Goal: Task Accomplishment & Management: Use online tool/utility

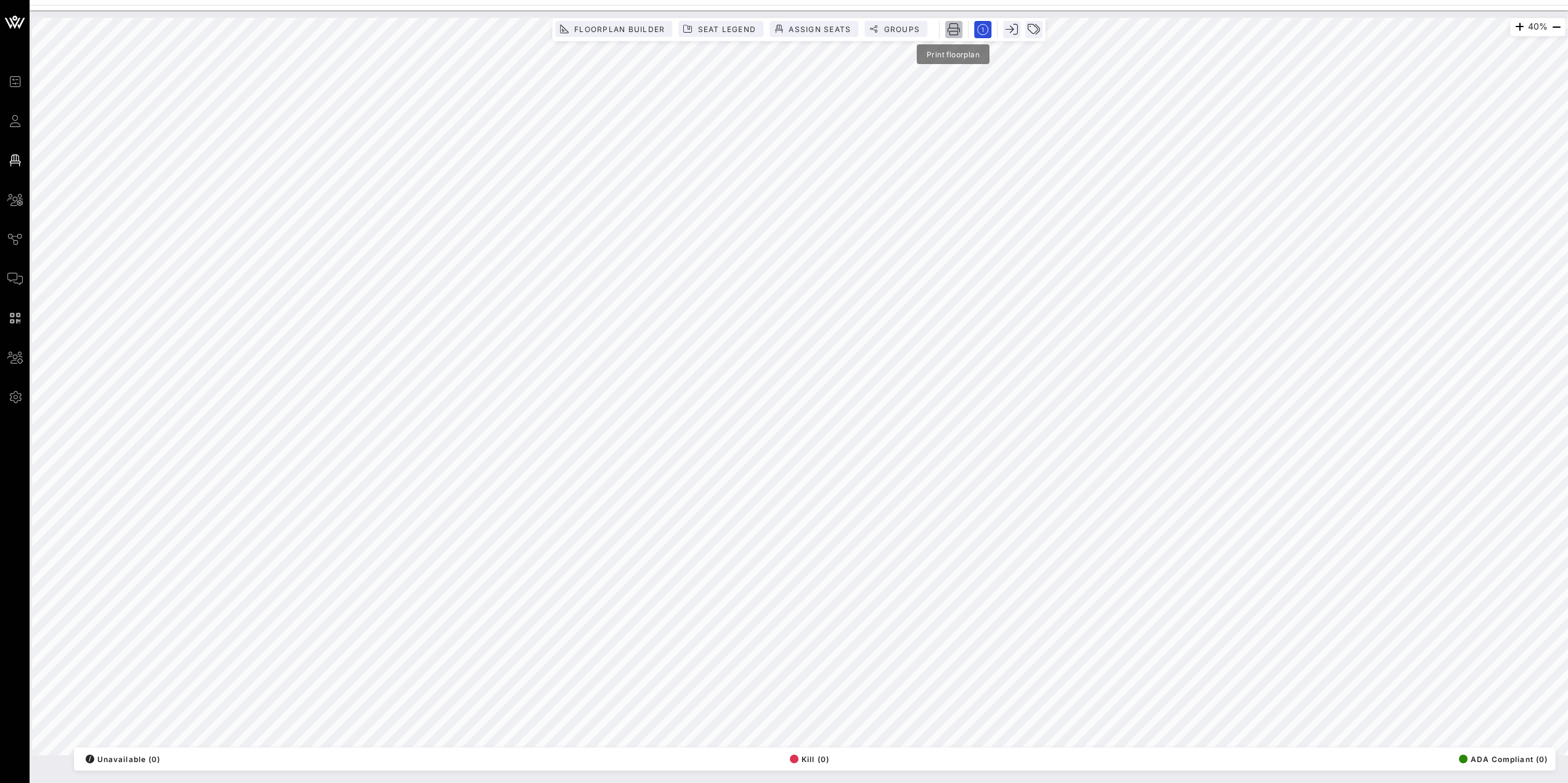
click at [949, 29] on icon "button" at bounding box center [953, 29] width 12 height 12
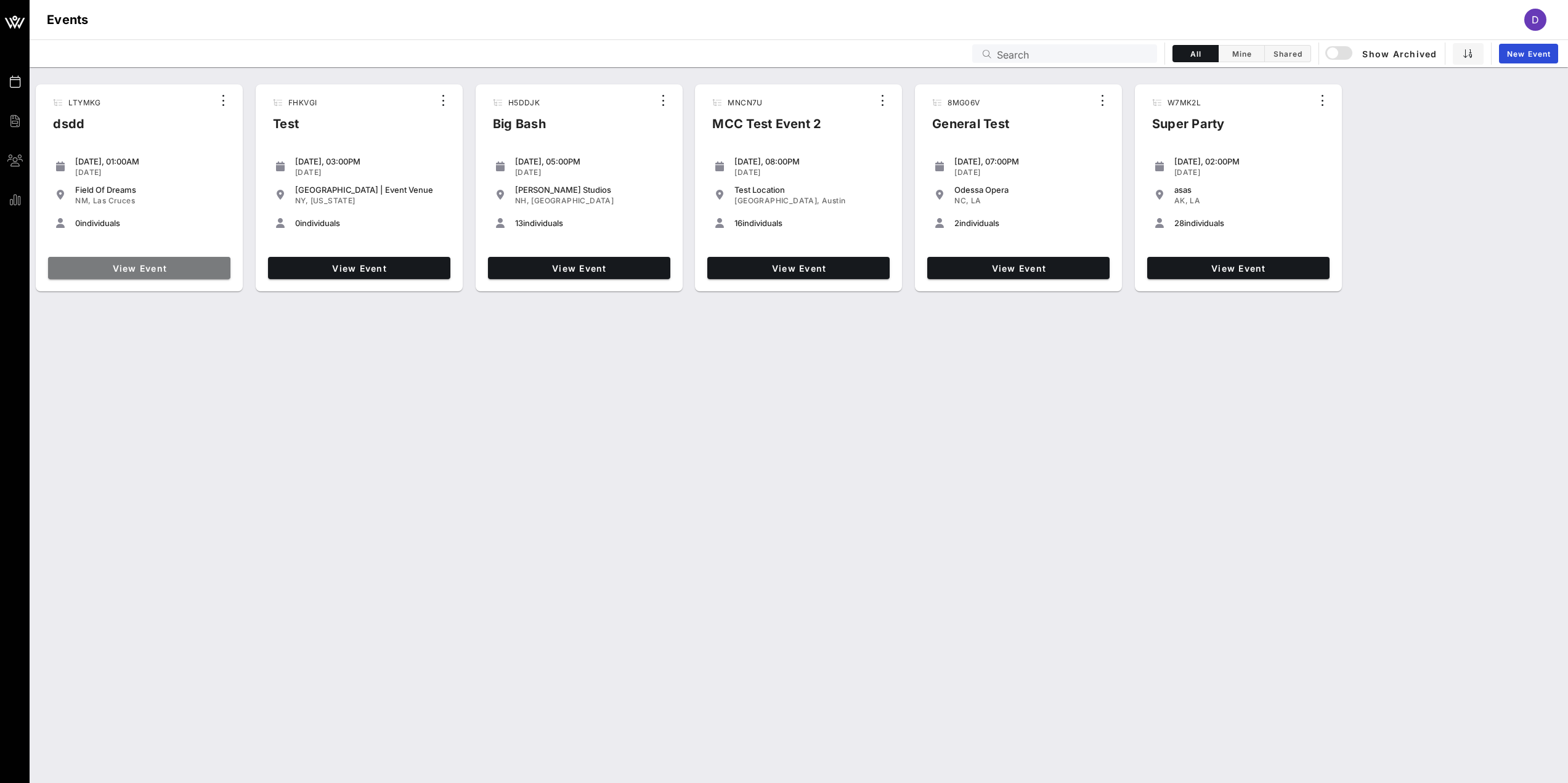
click at [190, 274] on link "View Event" at bounding box center [139, 268] width 182 height 22
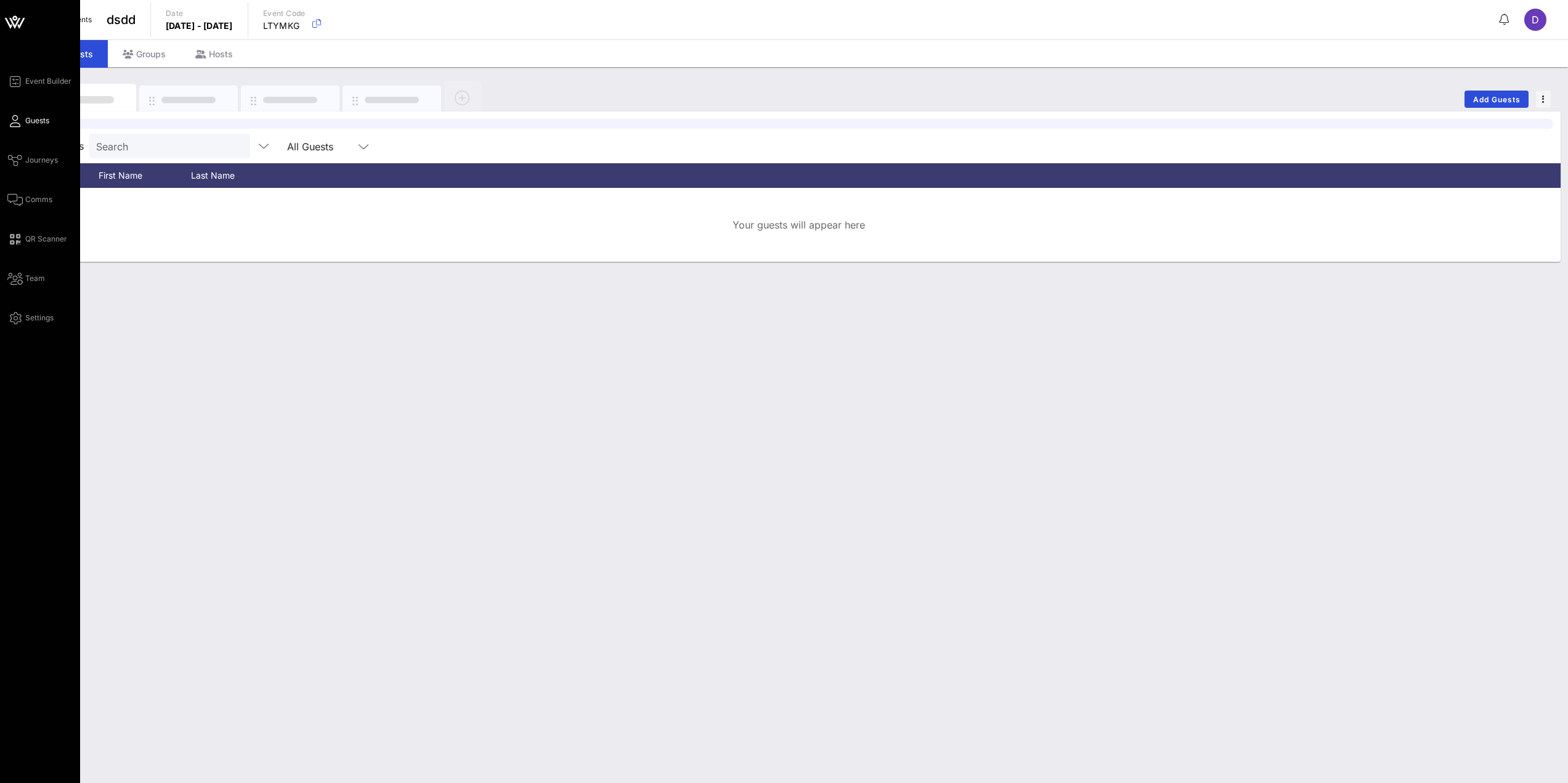
click at [46, 68] on div "Event Builder Guests Journeys Comms QR Scanner Team Settings" at bounding box center [40, 392] width 80 height 783
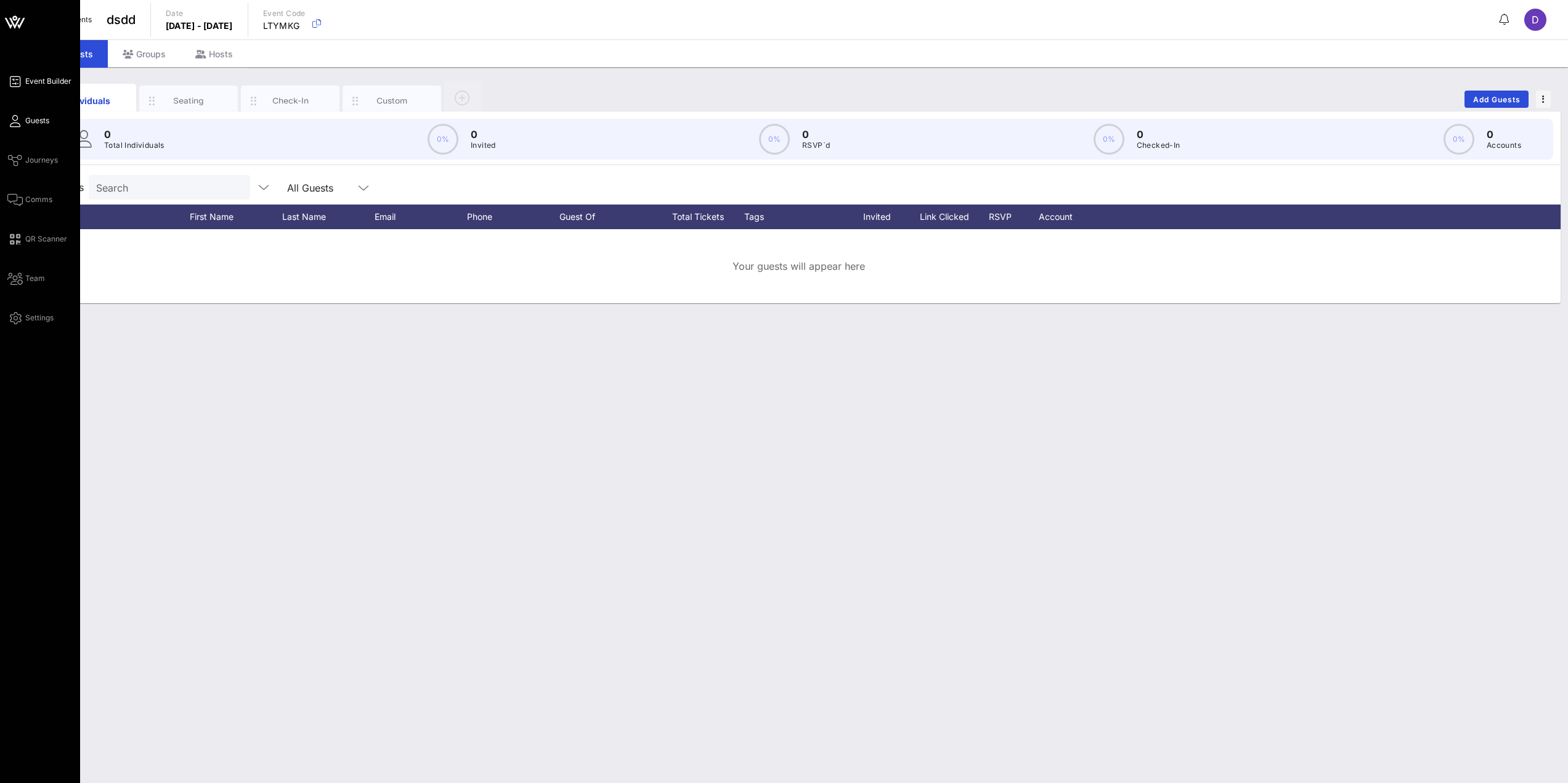
click at [46, 78] on span "Event Builder" at bounding box center [48, 81] width 46 height 11
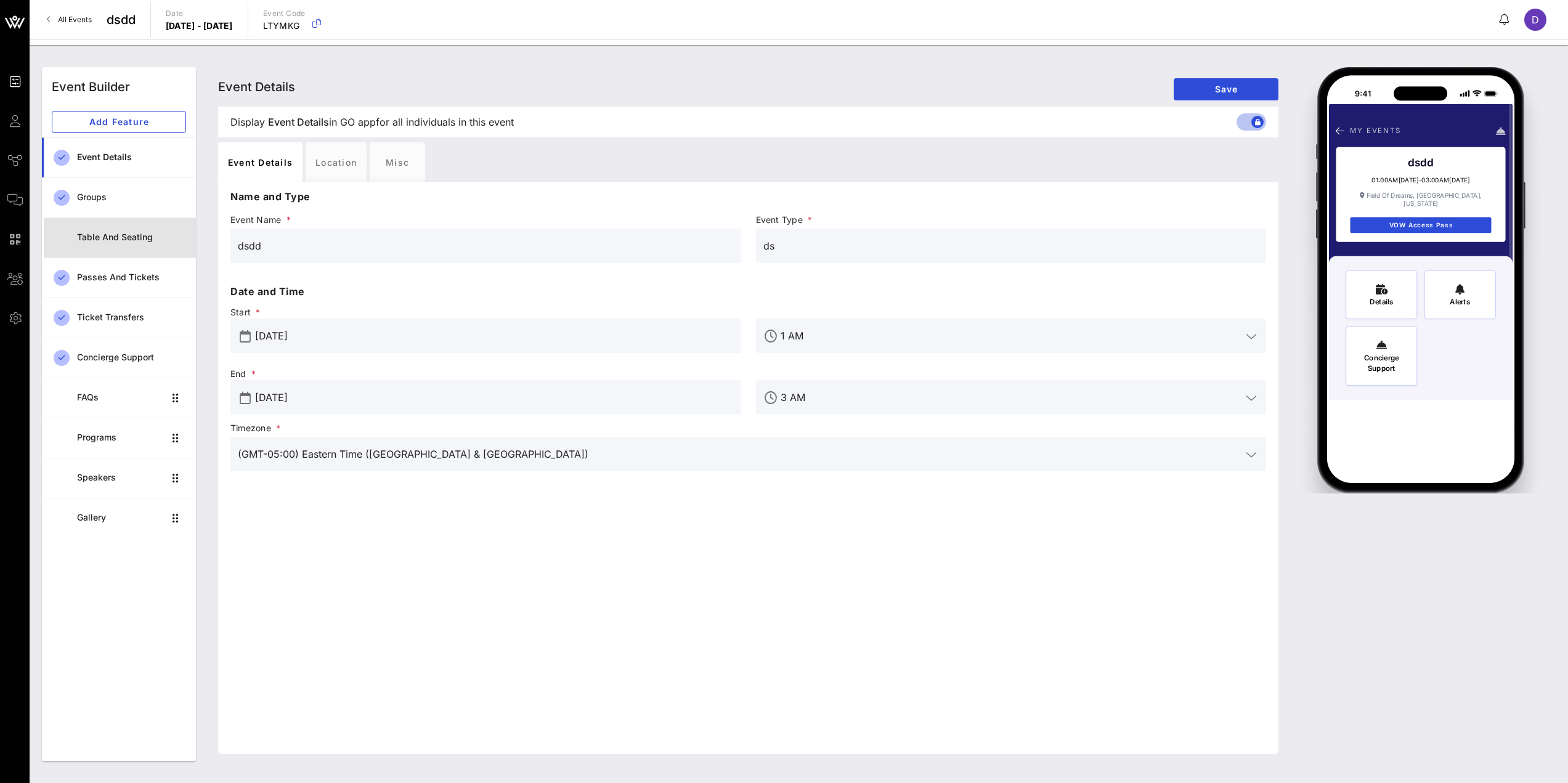
click at [108, 233] on div "Table and Seating" at bounding box center [131, 237] width 109 height 10
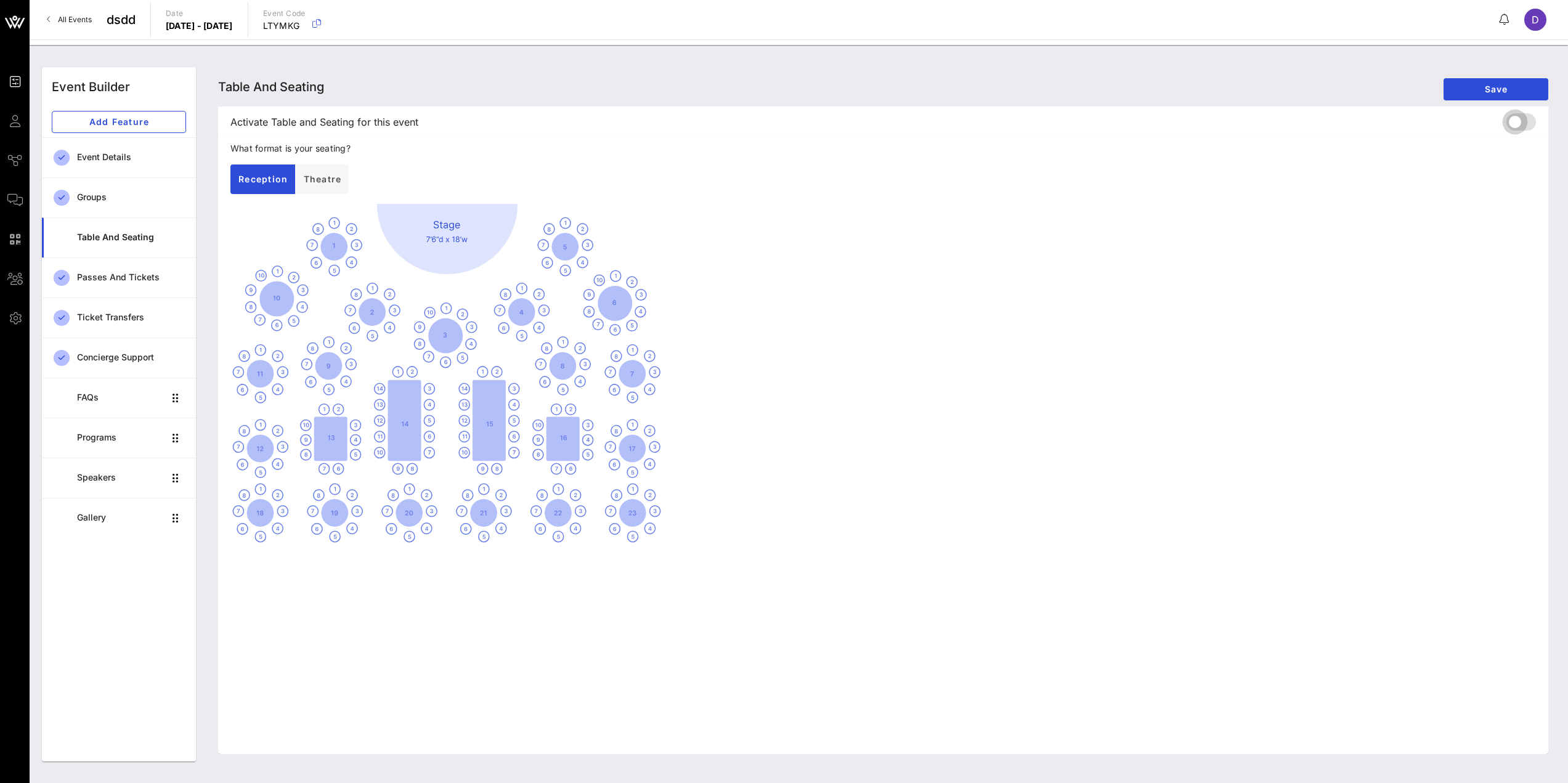
click at [1518, 125] on div at bounding box center [1515, 122] width 21 height 21
click at [1500, 92] on span "Save" at bounding box center [1496, 89] width 85 height 10
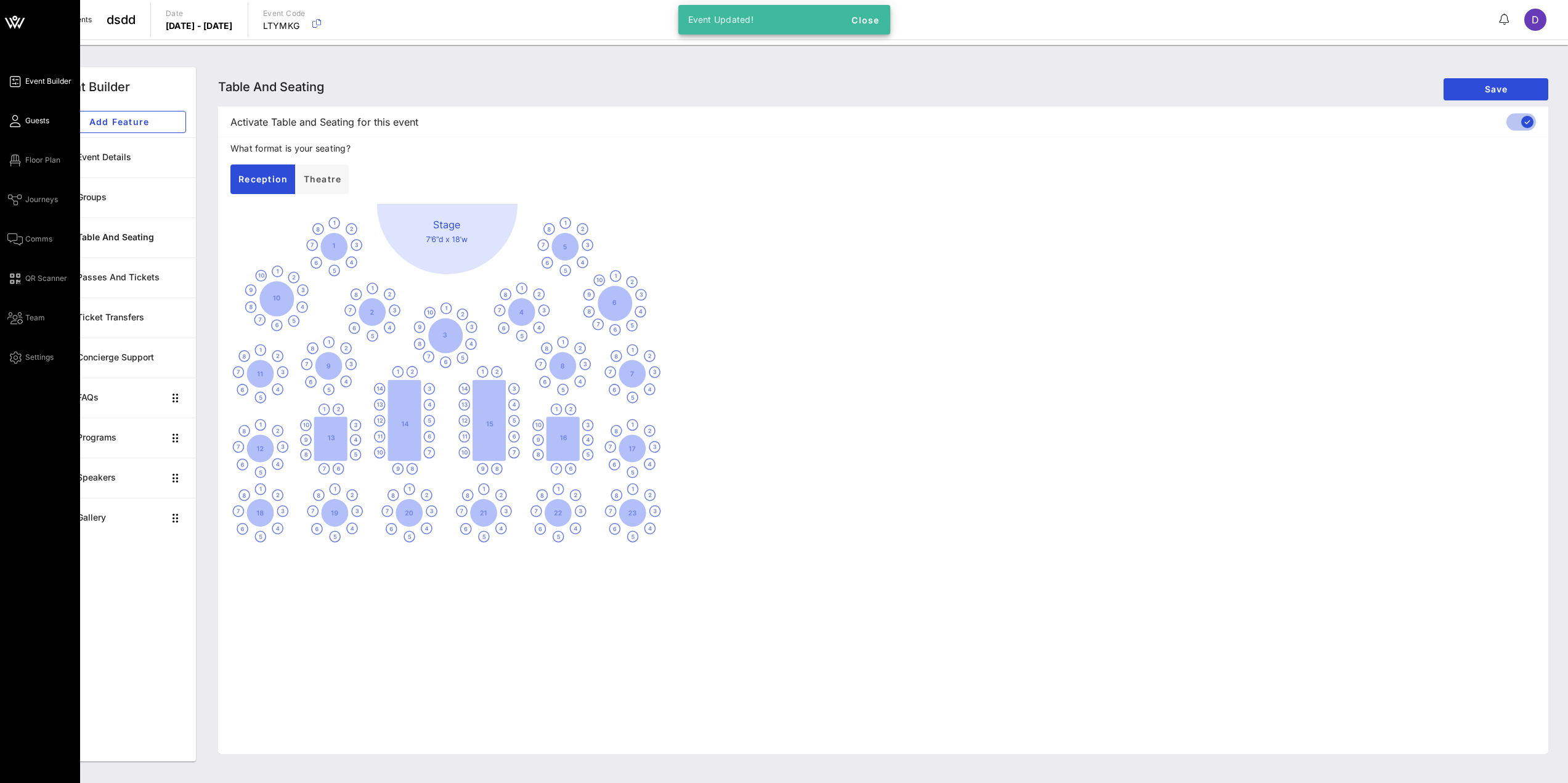
click at [26, 122] on span "Guests" at bounding box center [37, 120] width 24 height 11
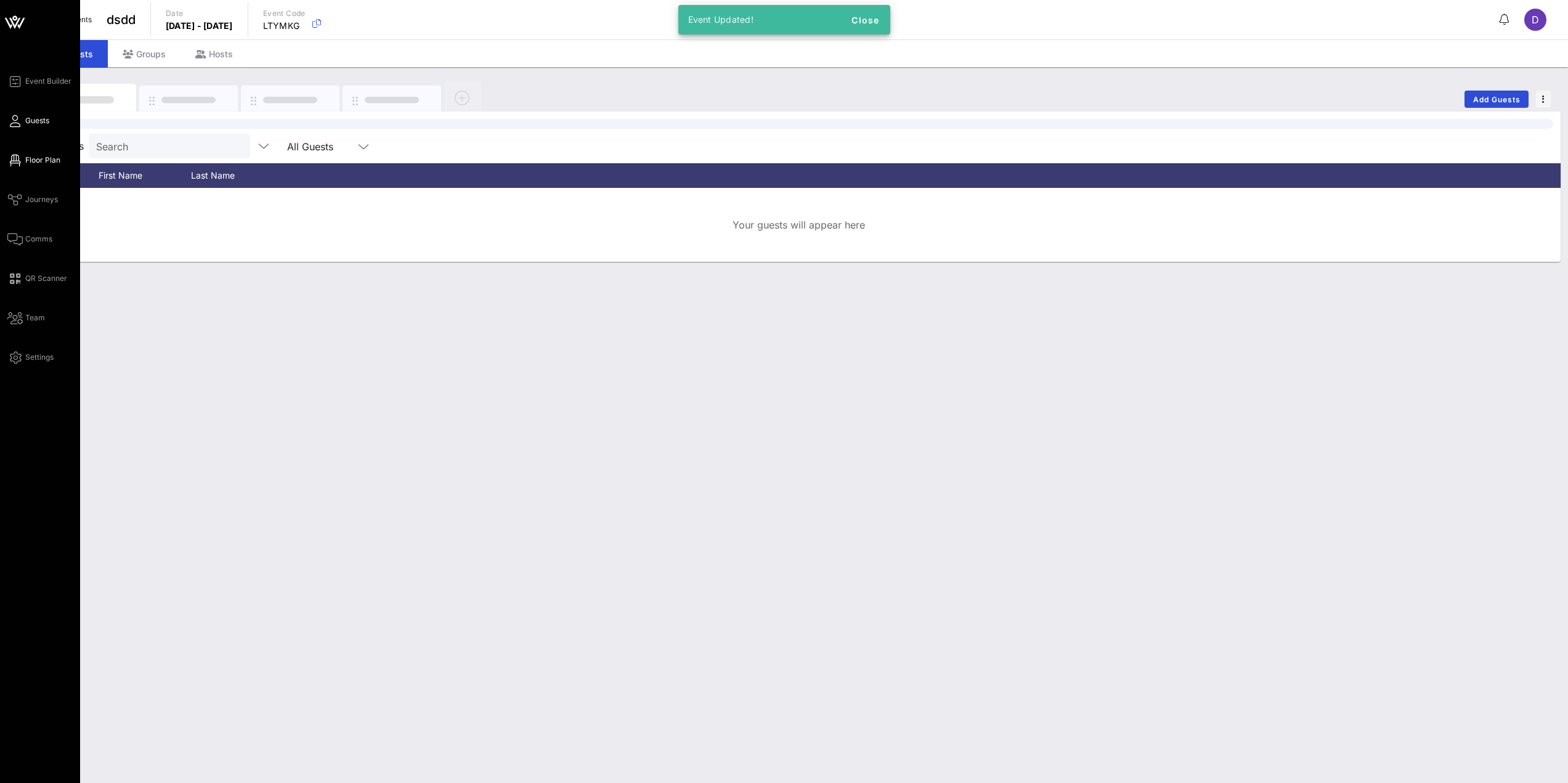
click at [29, 165] on link "Floor Plan" at bounding box center [33, 160] width 53 height 15
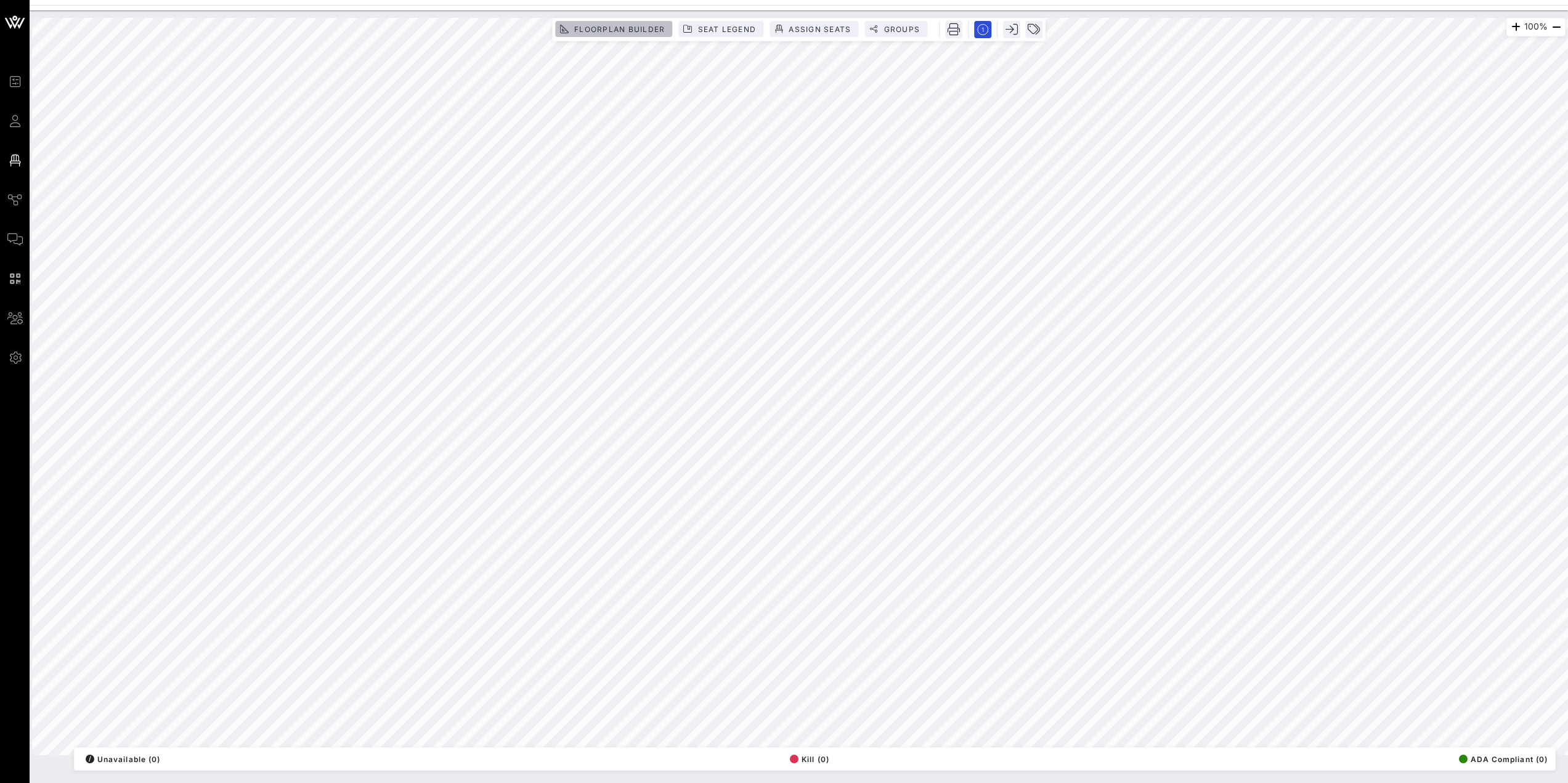
click at [622, 29] on span "Floorplan Builder" at bounding box center [619, 29] width 91 height 9
click at [675, 33] on div "Exit" at bounding box center [798, 32] width 298 height 29
click at [666, 35] on icon at bounding box center [665, 32] width 18 height 19
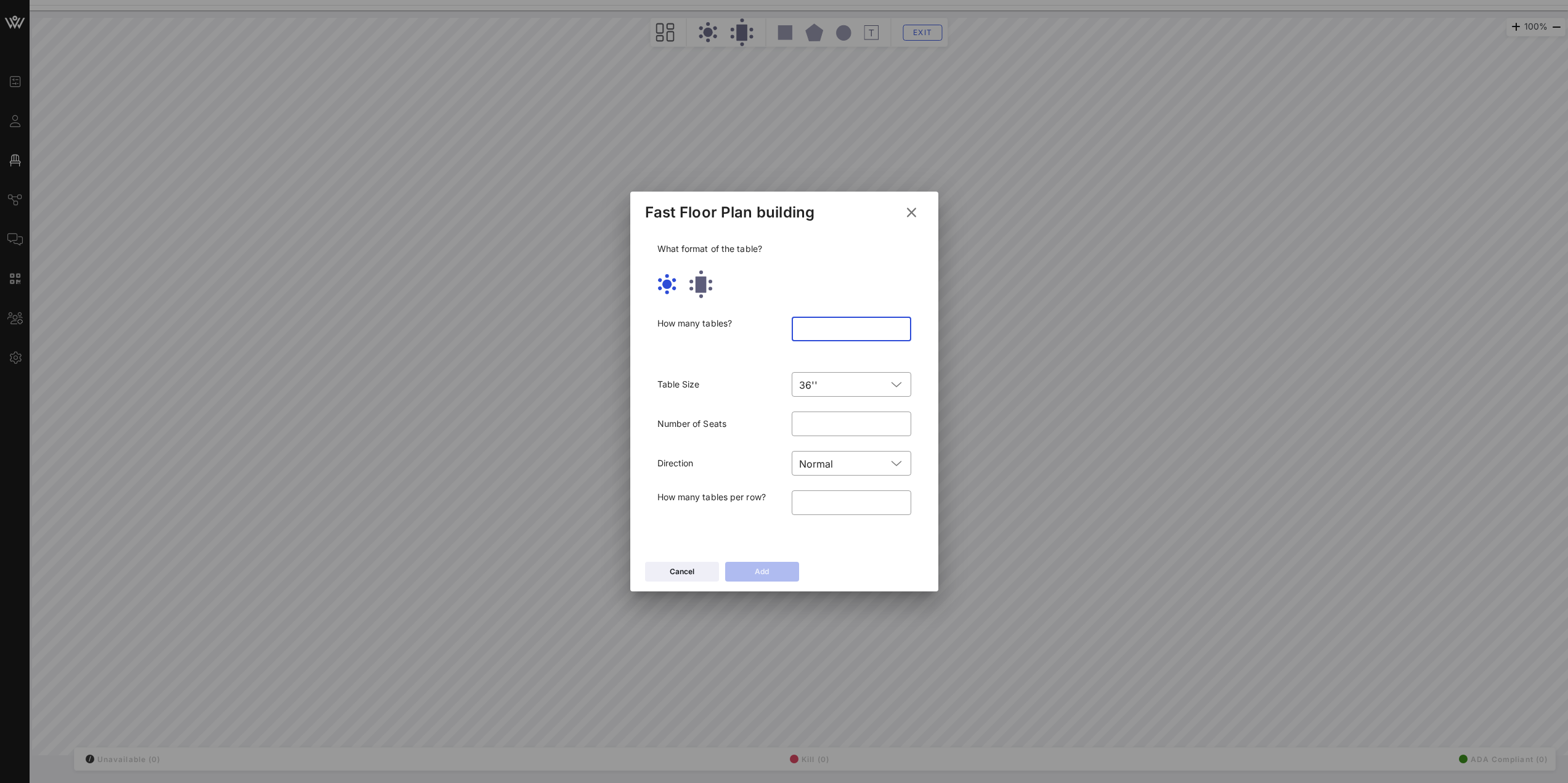
click at [828, 329] on input "number" at bounding box center [851, 329] width 105 height 20
type input "**"
drag, startPoint x: 845, startPoint y: 493, endPoint x: 764, endPoint y: 502, distance: 81.5
click at [764, 502] on div "How many tables per row? ​ *" at bounding box center [784, 510] width 269 height 56
type input "*"
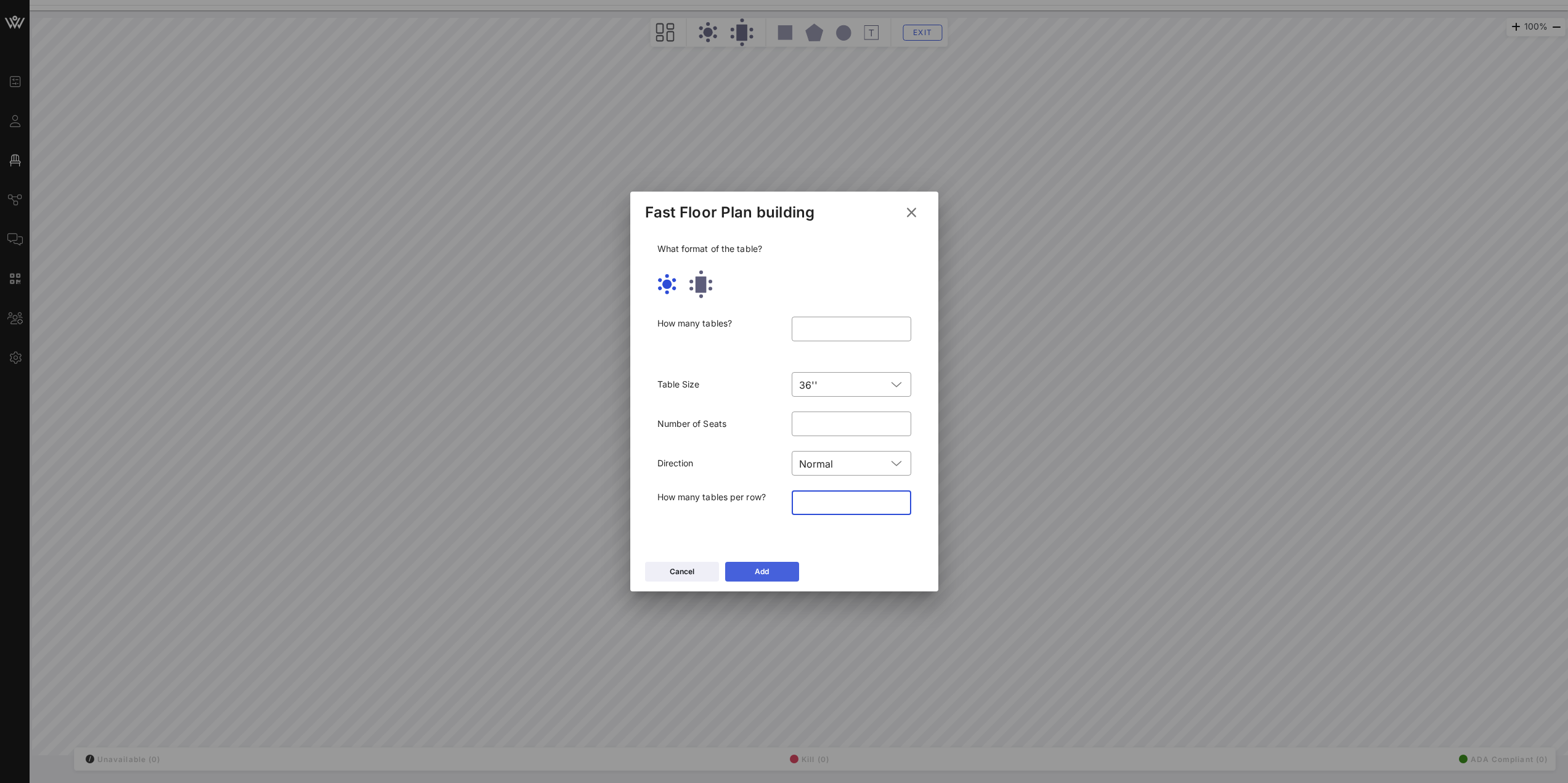
click at [761, 567] on icon at bounding box center [762, 571] width 10 height 8
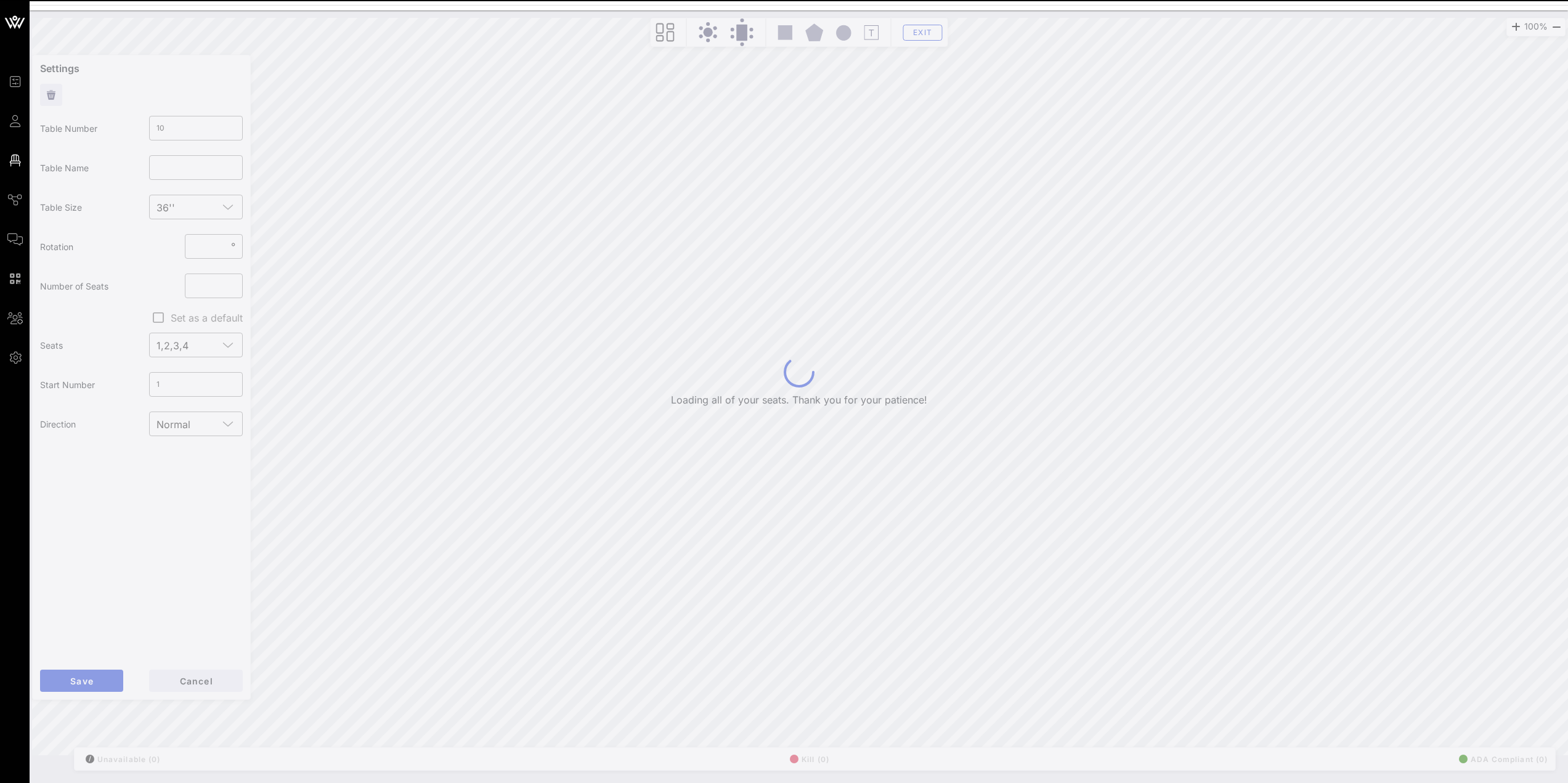
type input "11"
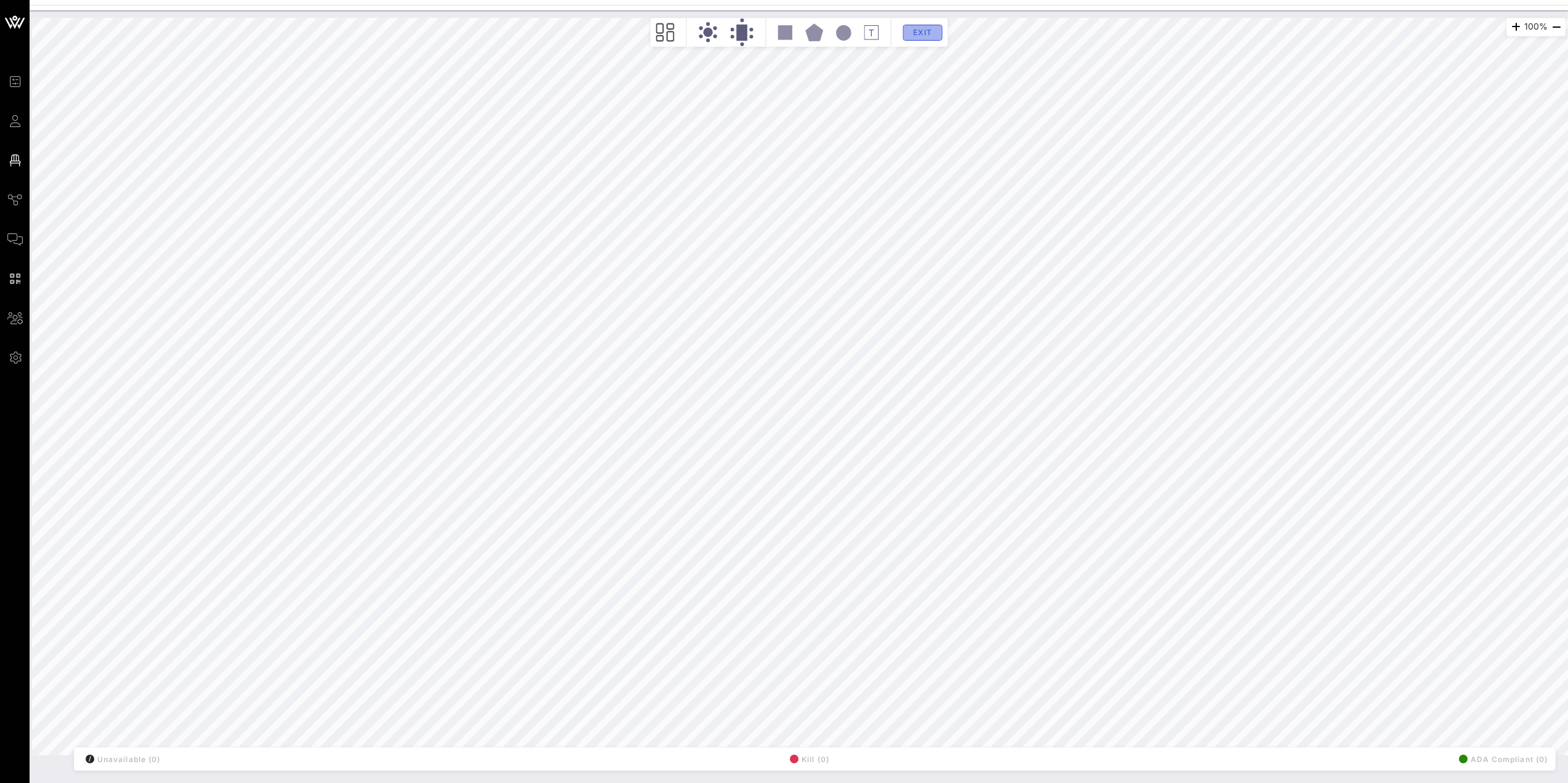
click at [916, 27] on span "Exit" at bounding box center [923, 32] width 24 height 9
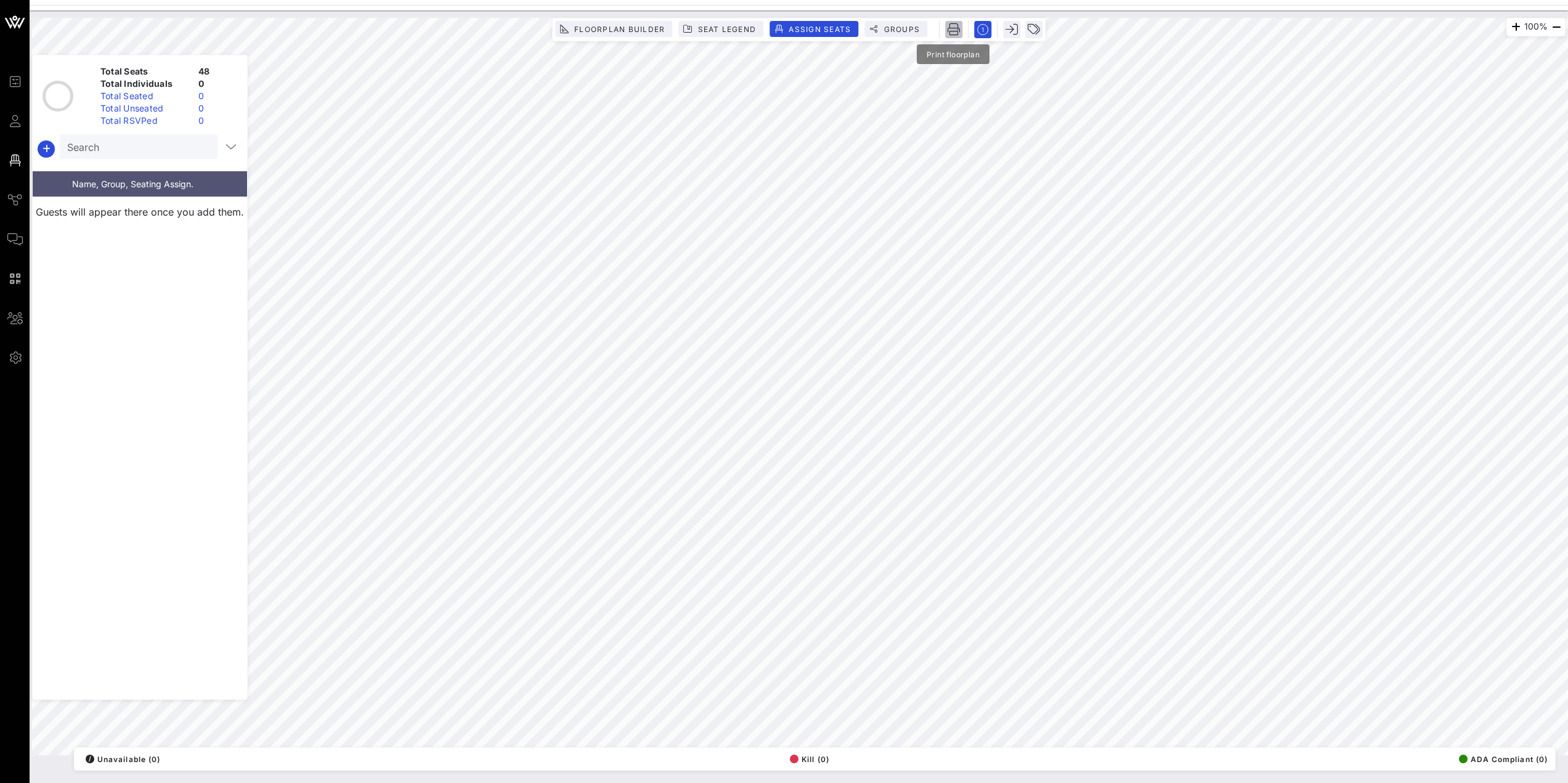
click at [956, 32] on icon "button" at bounding box center [953, 29] width 12 height 12
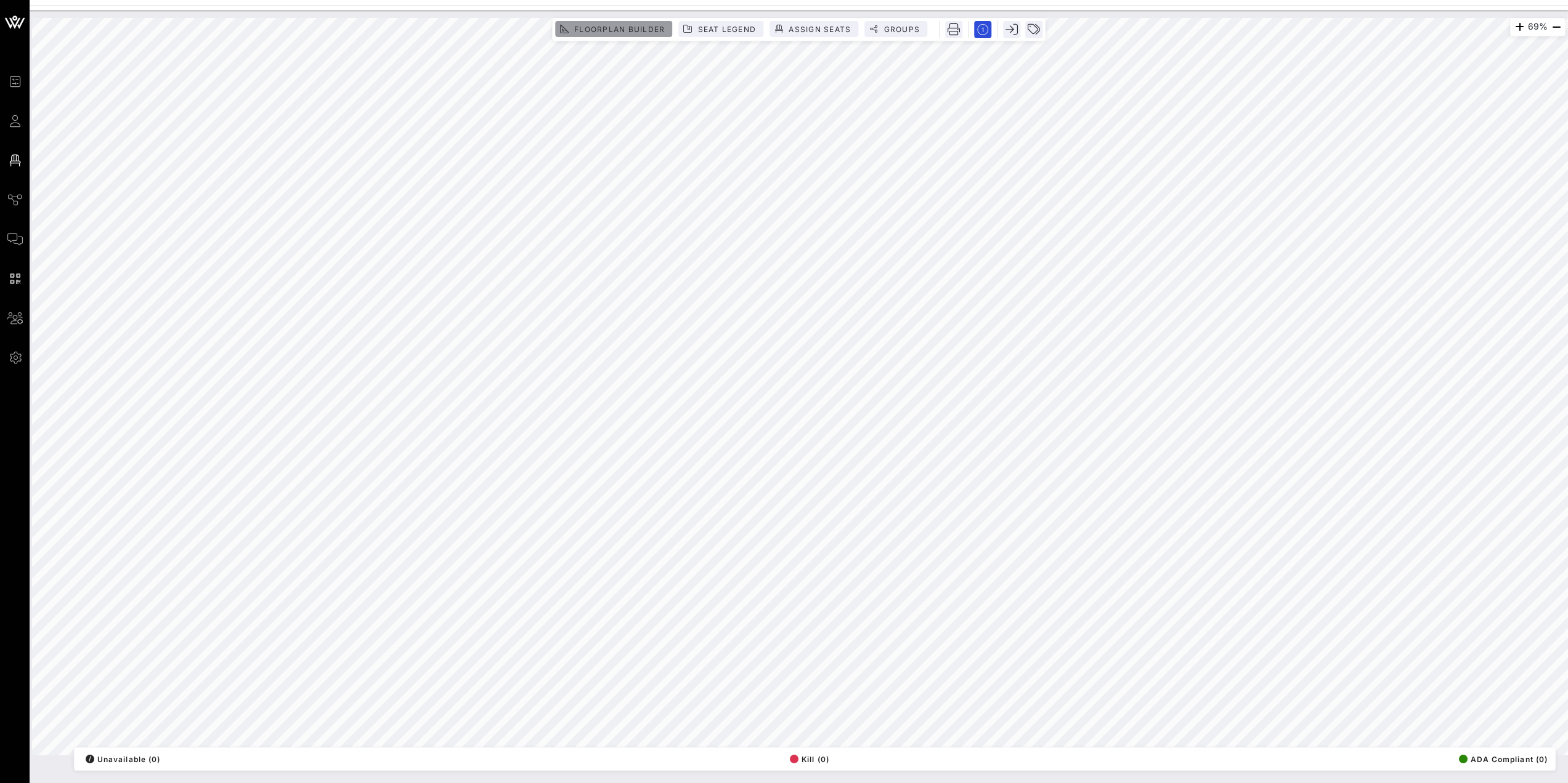
click at [633, 23] on button "Floorplan Builder" at bounding box center [613, 29] width 117 height 16
click at [709, 27] on icon at bounding box center [708, 32] width 20 height 20
click at [665, 37] on icon at bounding box center [665, 32] width 18 height 19
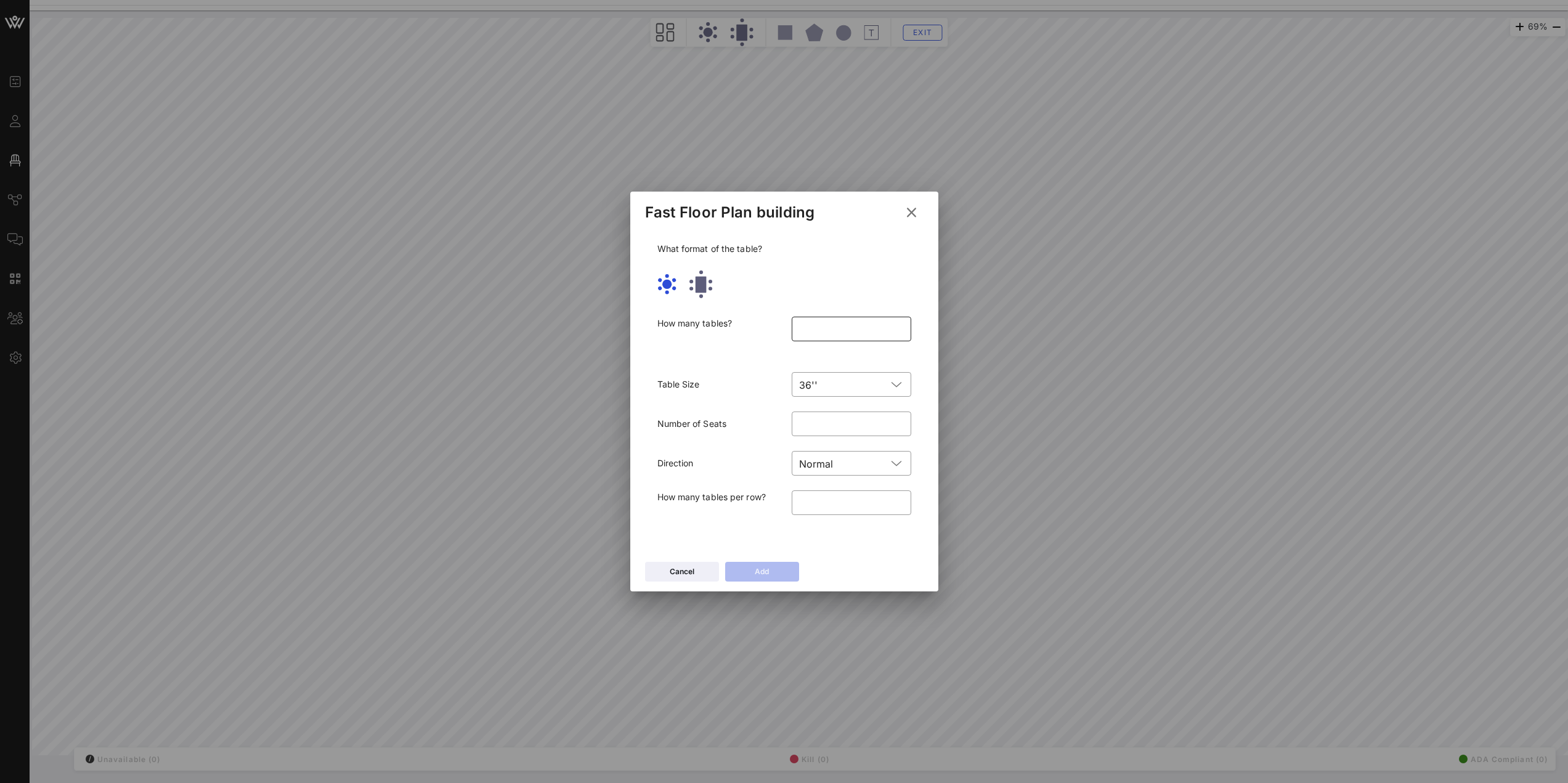
click at [814, 320] on input "number" at bounding box center [851, 329] width 105 height 20
type input "*"
drag, startPoint x: 804, startPoint y: 503, endPoint x: 793, endPoint y: 503, distance: 11.0
click at [793, 503] on div "​ *" at bounding box center [851, 503] width 120 height 25
type input "*"
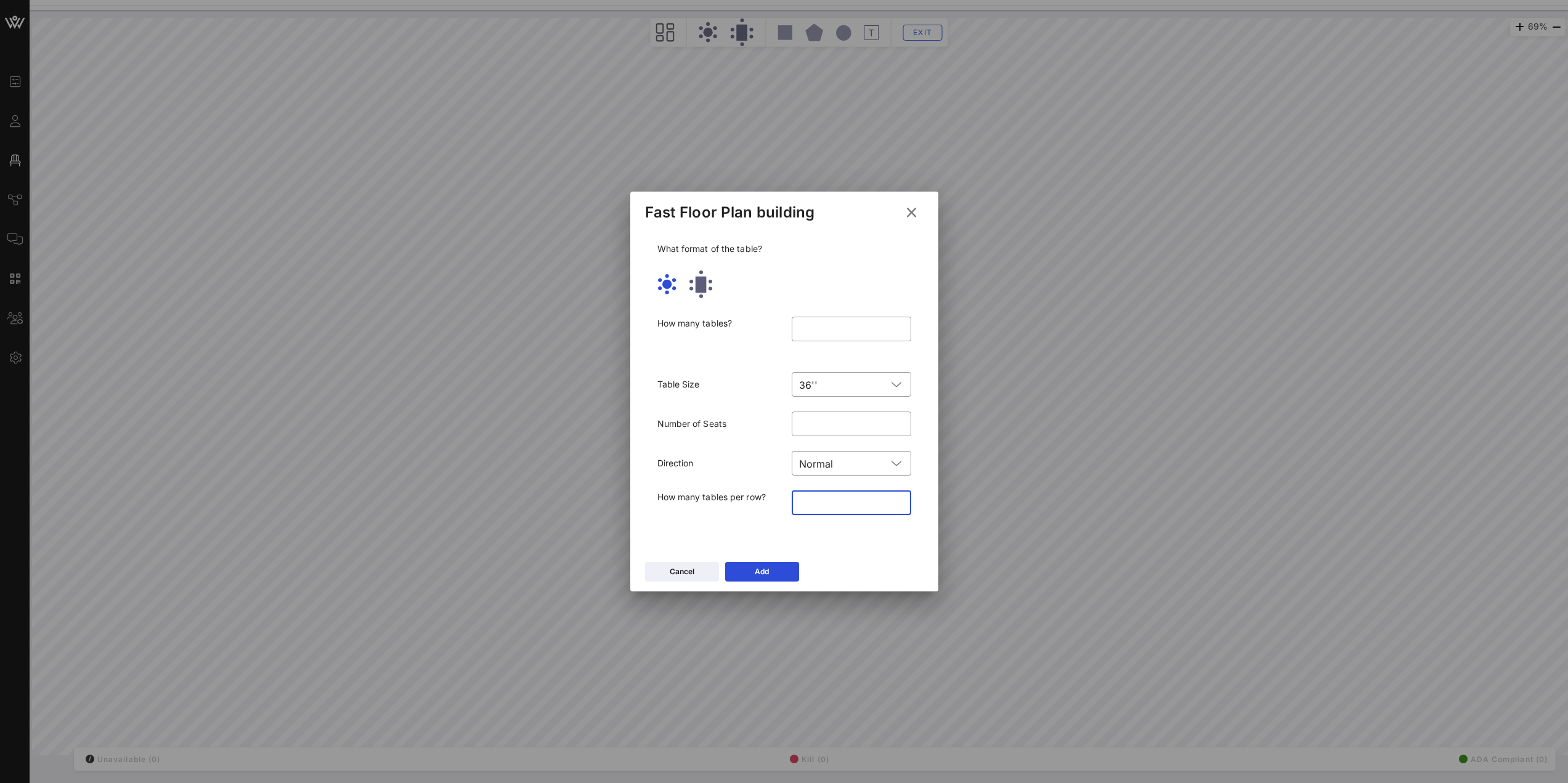
drag, startPoint x: 821, startPoint y: 427, endPoint x: 712, endPoint y: 430, distance: 109.0
click at [713, 431] on div "Number of Seats ​ *" at bounding box center [784, 424] width 269 height 39
type input "*"
click at [761, 567] on icon at bounding box center [762, 571] width 10 height 11
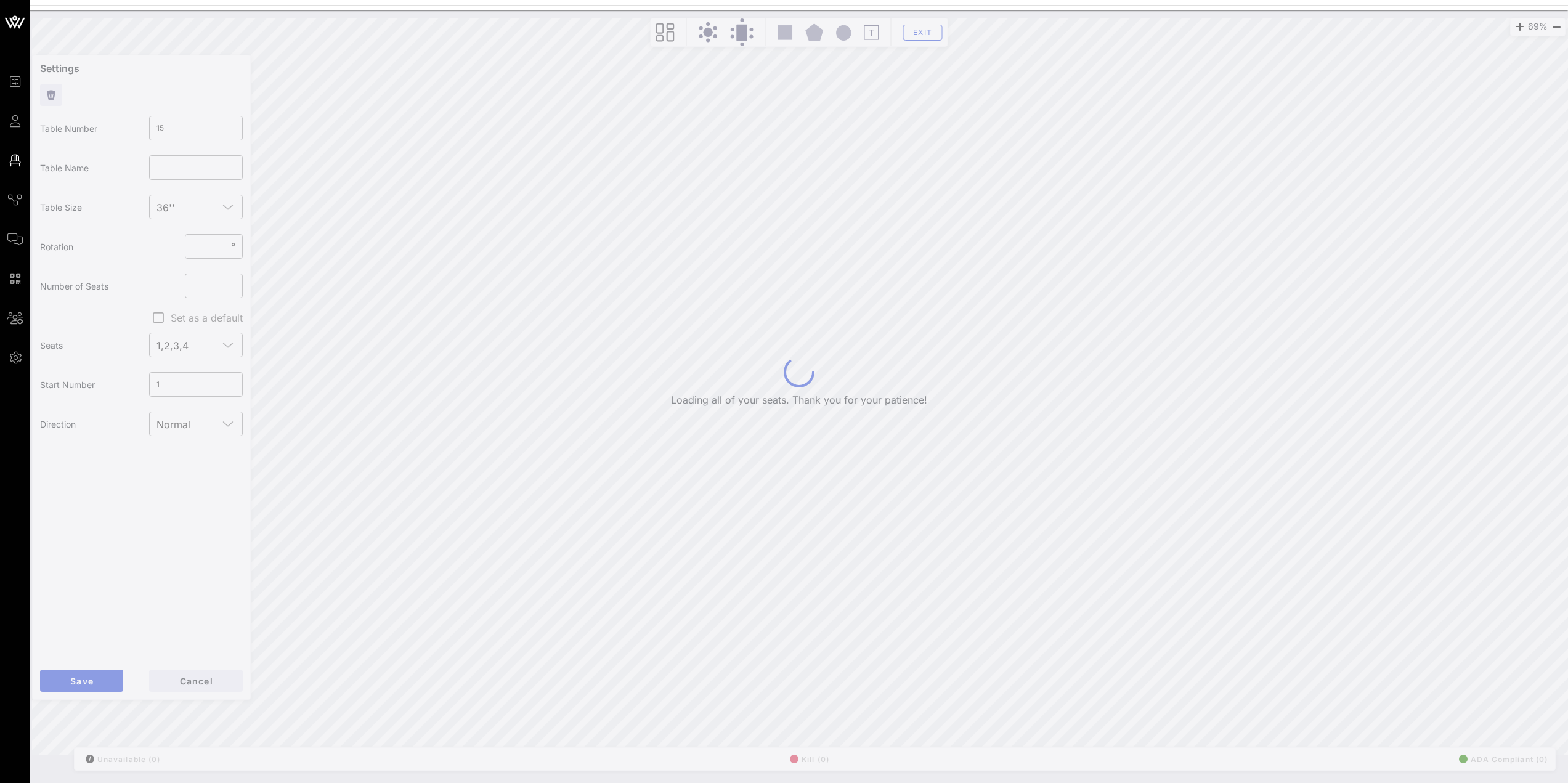
drag, startPoint x: 1127, startPoint y: 605, endPoint x: 928, endPoint y: 383, distance: 298.1
click at [934, 380] on div "Loading all of your seats. Thank you for your patience! 69% Floorplan Builder S…" at bounding box center [799, 386] width 1548 height 752
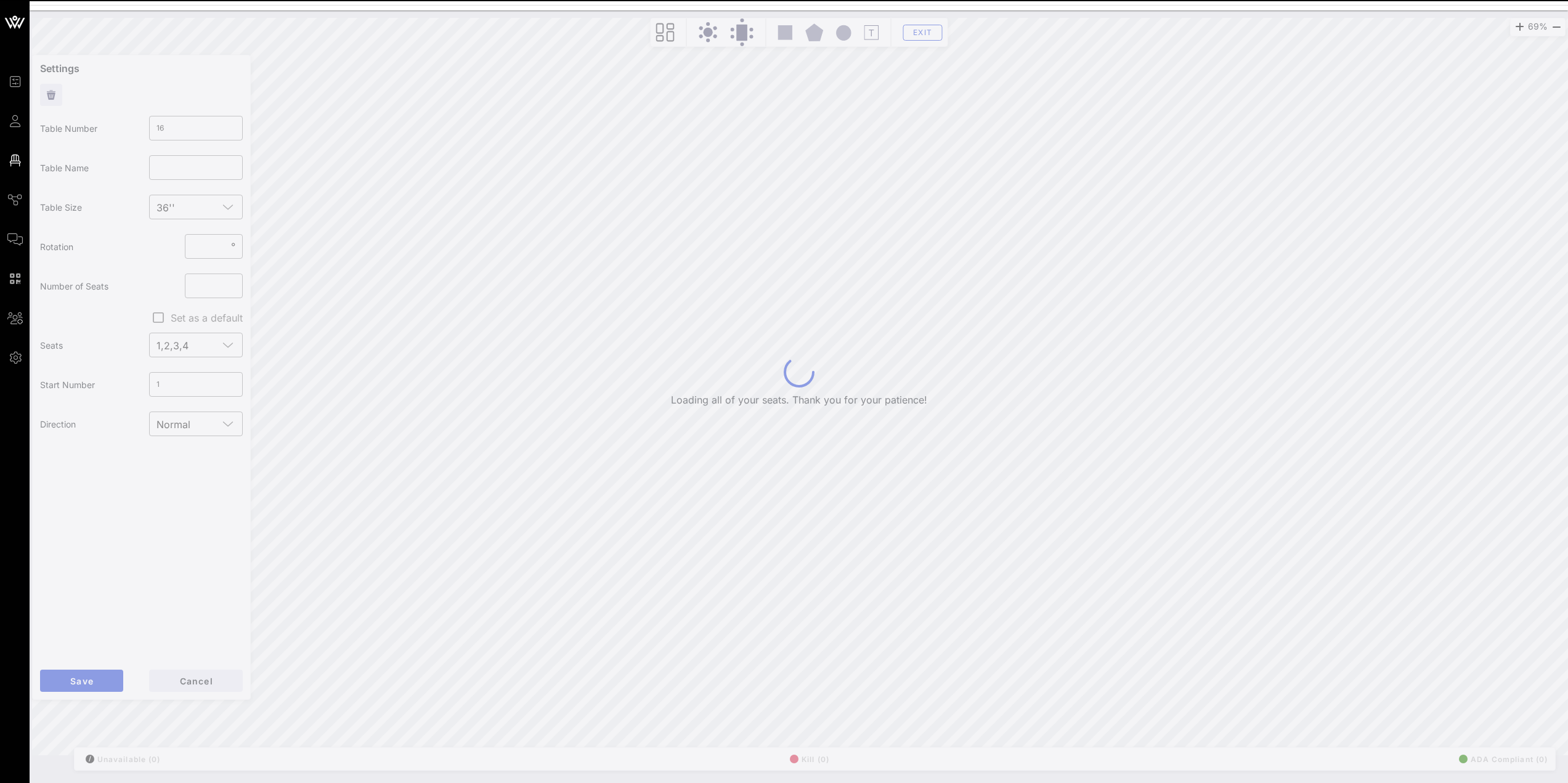
drag, startPoint x: 506, startPoint y: 516, endPoint x: 681, endPoint y: 358, distance: 235.8
click at [677, 361] on div "Loading all of your seats. Thank you for your patience! 69% Floorplan Builder S…" at bounding box center [799, 386] width 1548 height 752
type input "20"
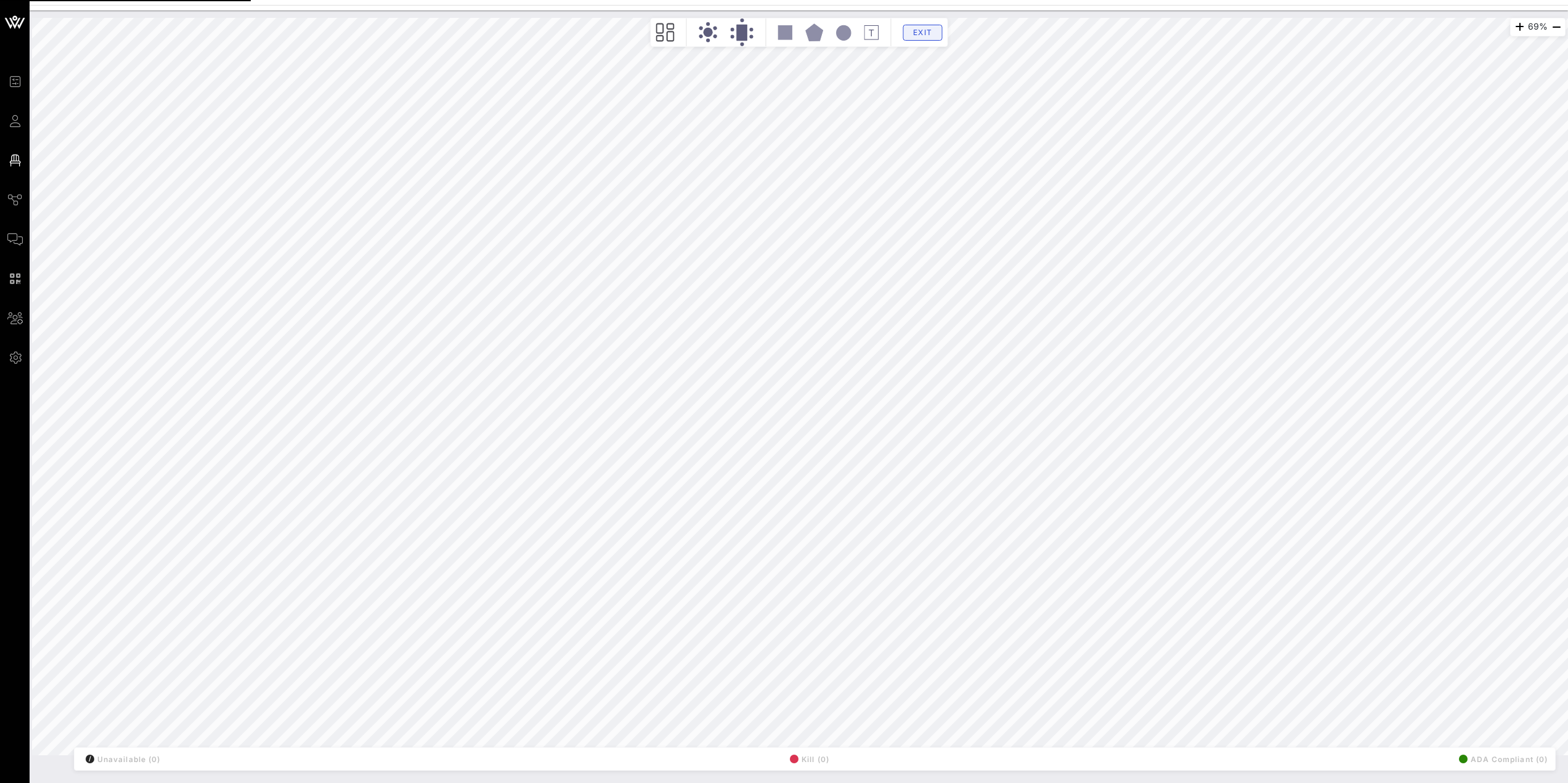
click at [934, 24] on div "Exit" at bounding box center [798, 32] width 298 height 29
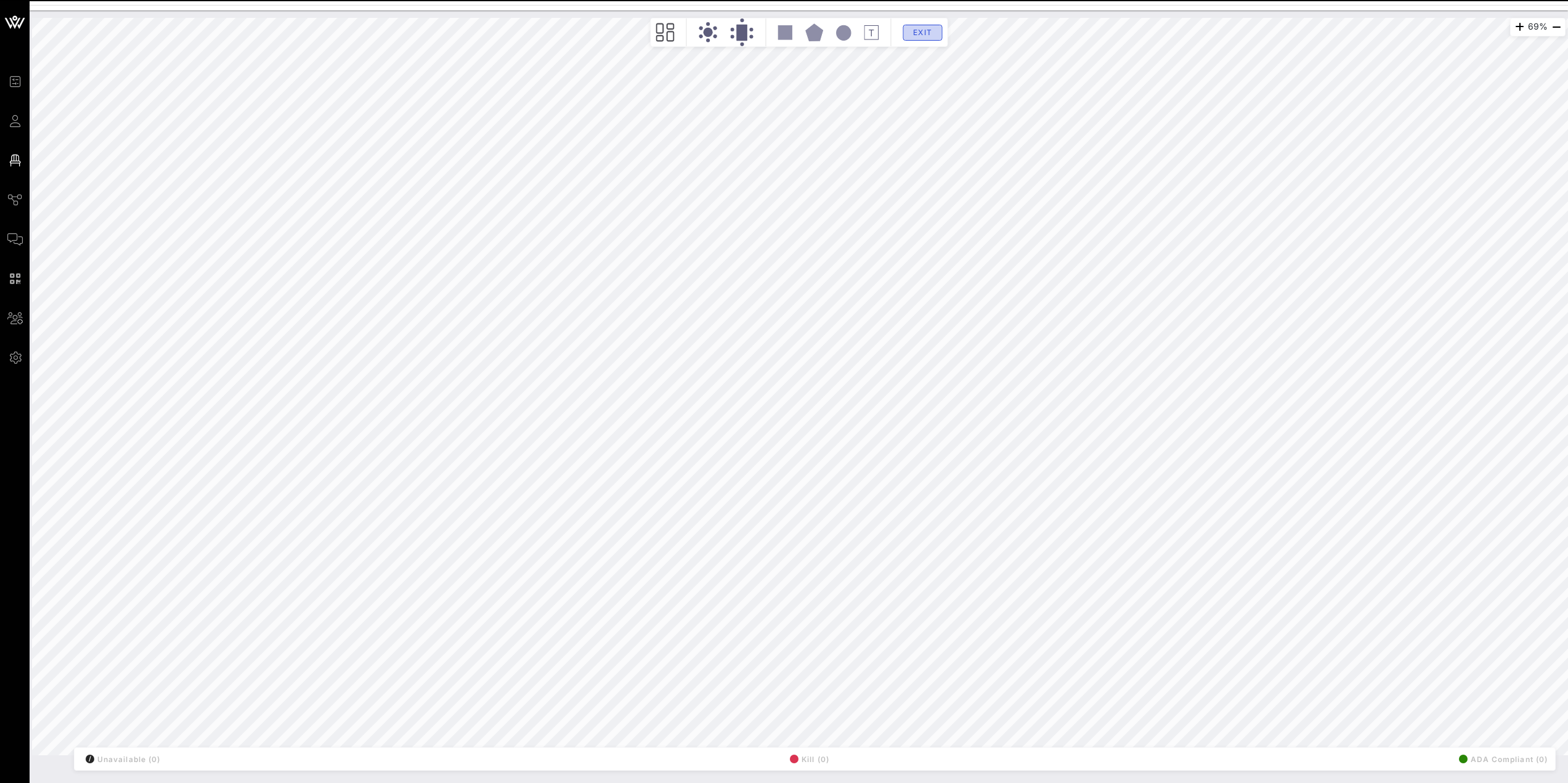
click at [925, 35] on span "Exit" at bounding box center [923, 32] width 24 height 9
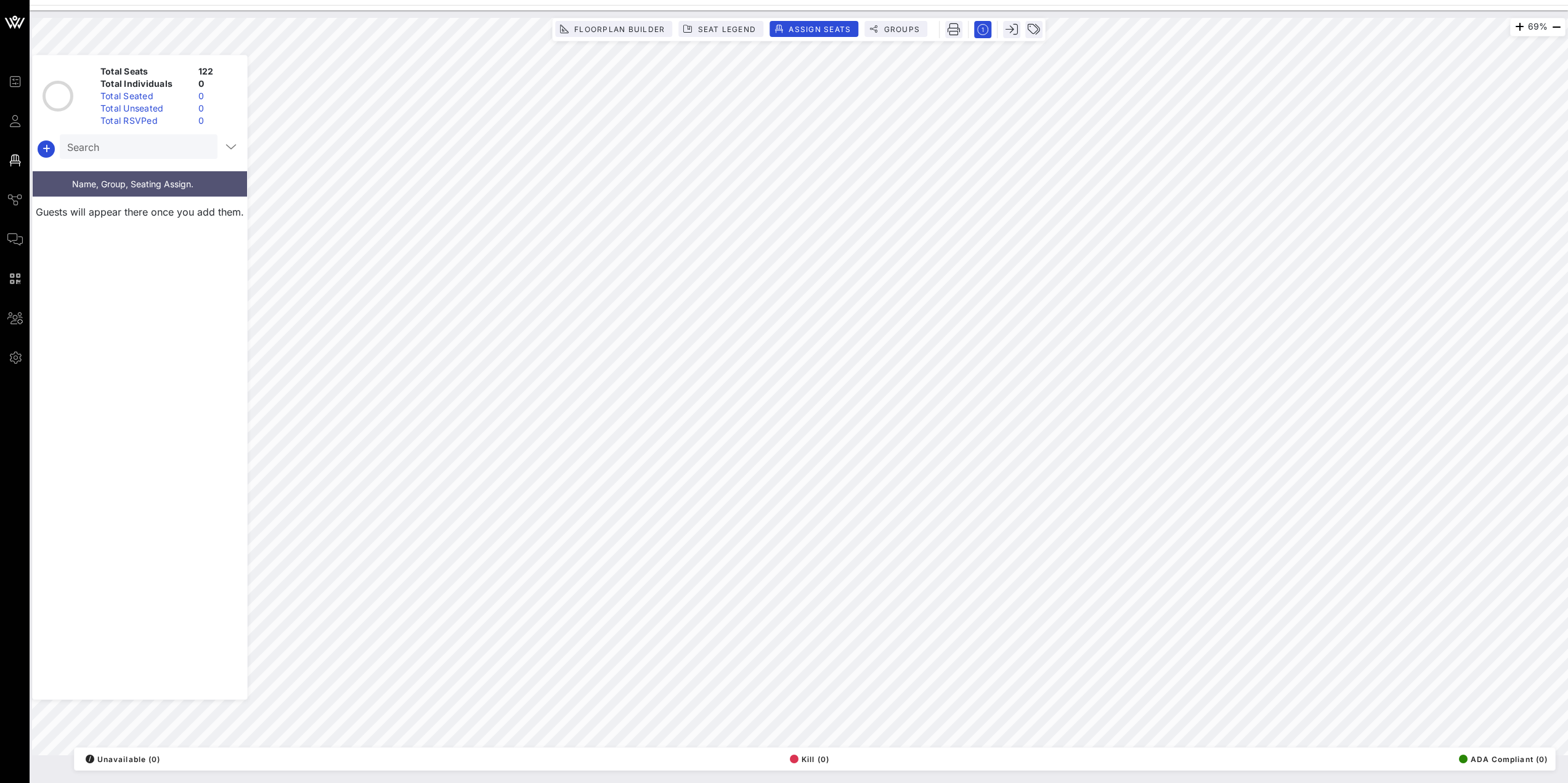
click at [937, 28] on div "Floorplan Builder Seat Legend Assign Seats Groups" at bounding box center [798, 29] width 494 height 24
click at [946, 27] on button "button" at bounding box center [953, 29] width 17 height 17
